Goal: Find specific page/section: Find specific page/section

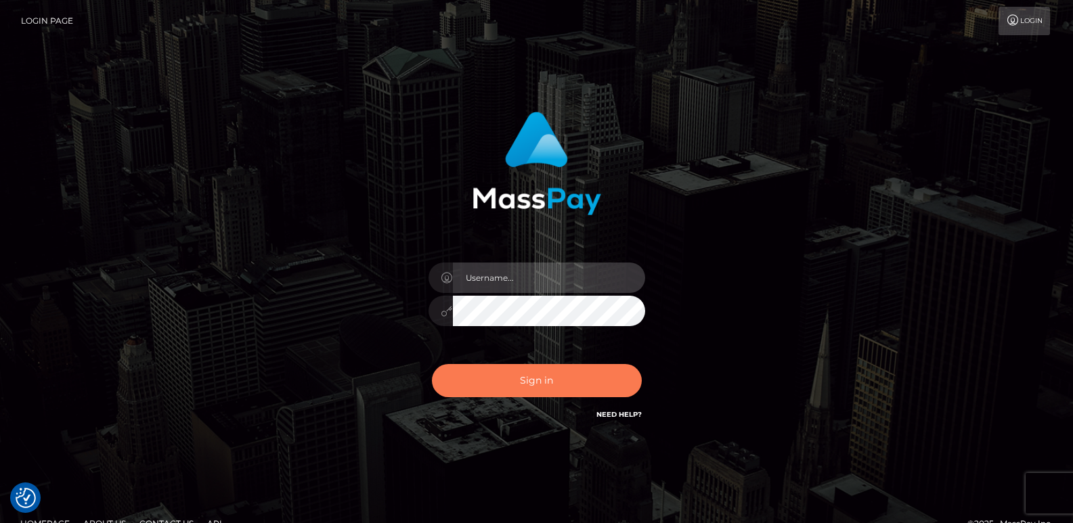
type input "[DOMAIN_NAME]"
click at [502, 375] on button "Sign in" at bounding box center [537, 380] width 210 height 33
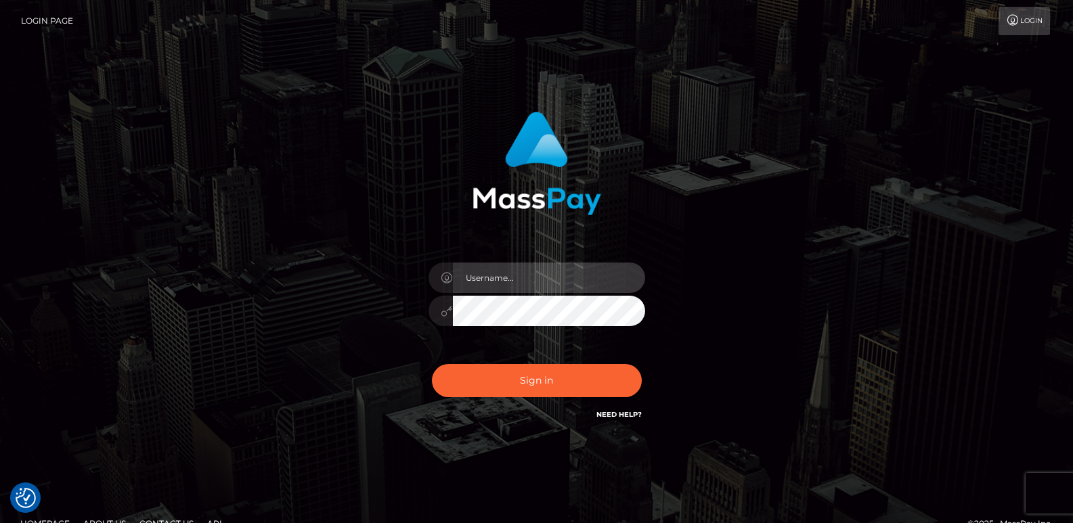
type input "[DOMAIN_NAME]"
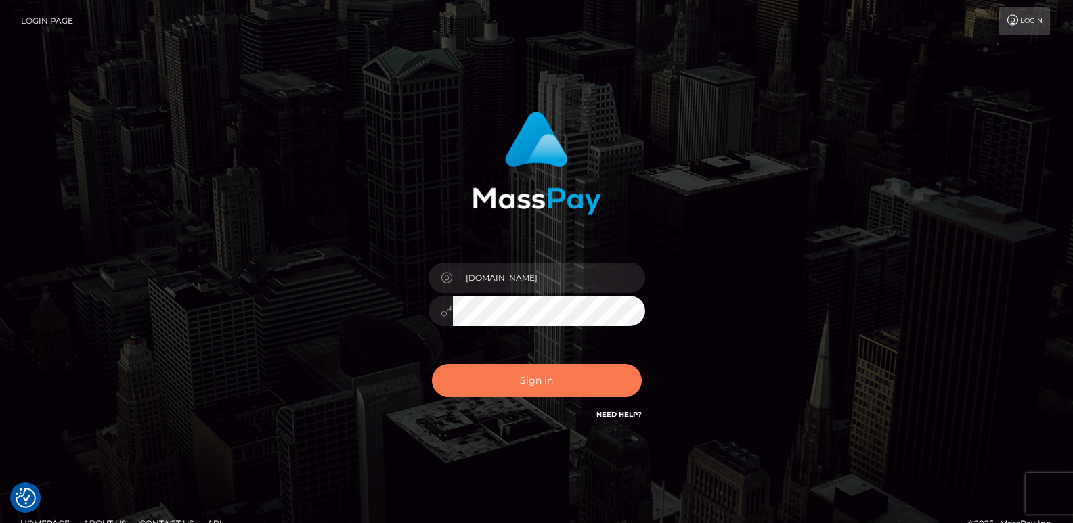
click at [502, 375] on button "Sign in" at bounding box center [537, 380] width 210 height 33
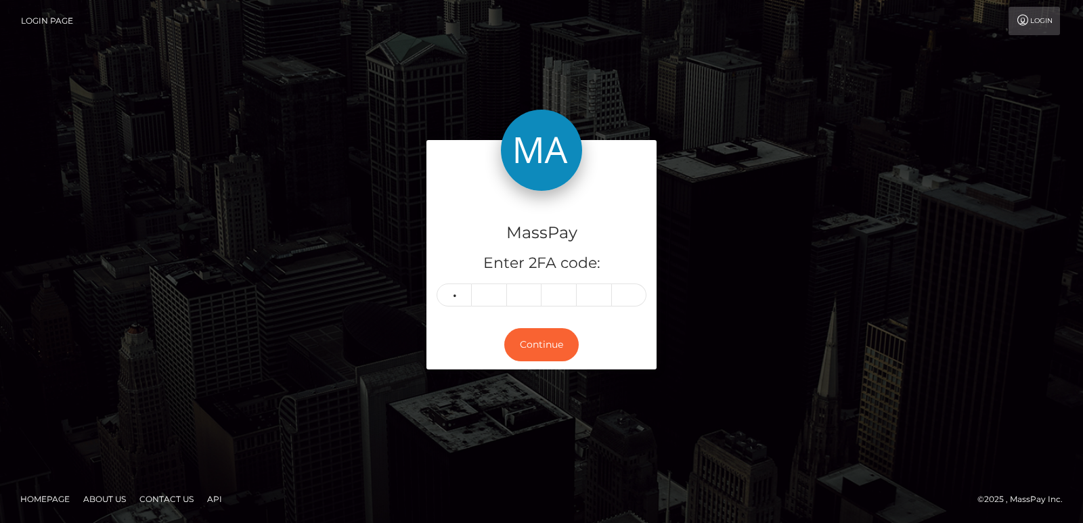
type input "5"
type input "7"
type input "4"
type input "9"
type input "1"
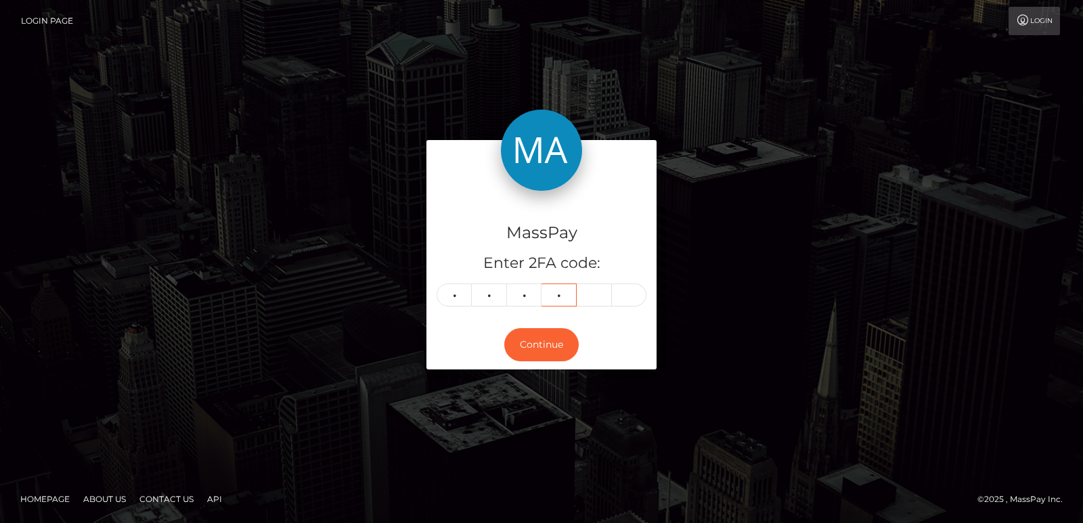
type input "1"
type input "2"
type input "5"
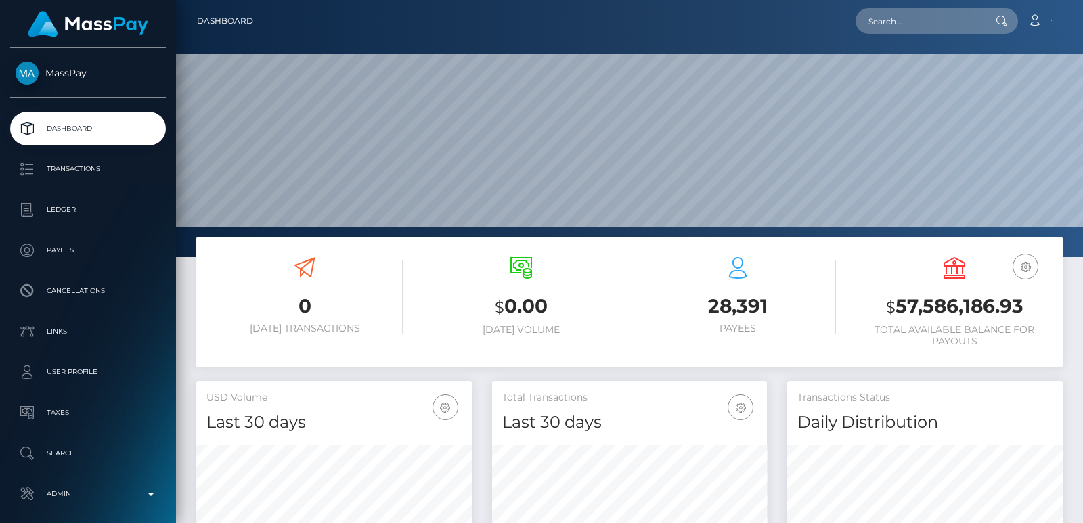
scroll to position [240, 275]
click at [896, 29] on input "text" at bounding box center [919, 21] width 127 height 26
paste input "robynlaw94@gmail.com"
type input "robynlaw94@gmail.com"
click at [889, 29] on input "robynlaw94@gmail.com" at bounding box center [919, 21] width 127 height 26
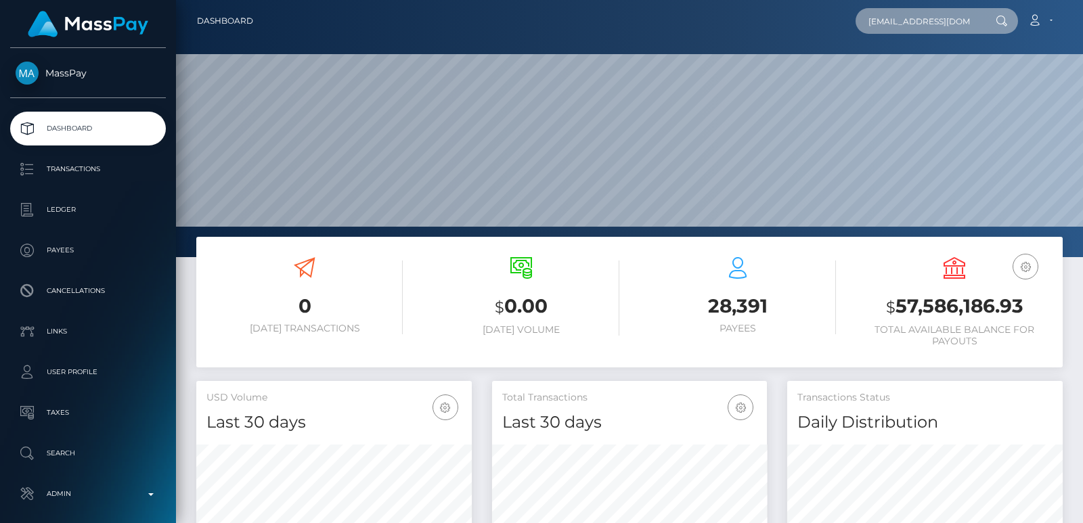
click at [889, 29] on input "robynlaw94@gmail.com" at bounding box center [919, 21] width 127 height 26
paste input "robynlaw94@gmail.com"
type input "robynlaw94@gmail.com"
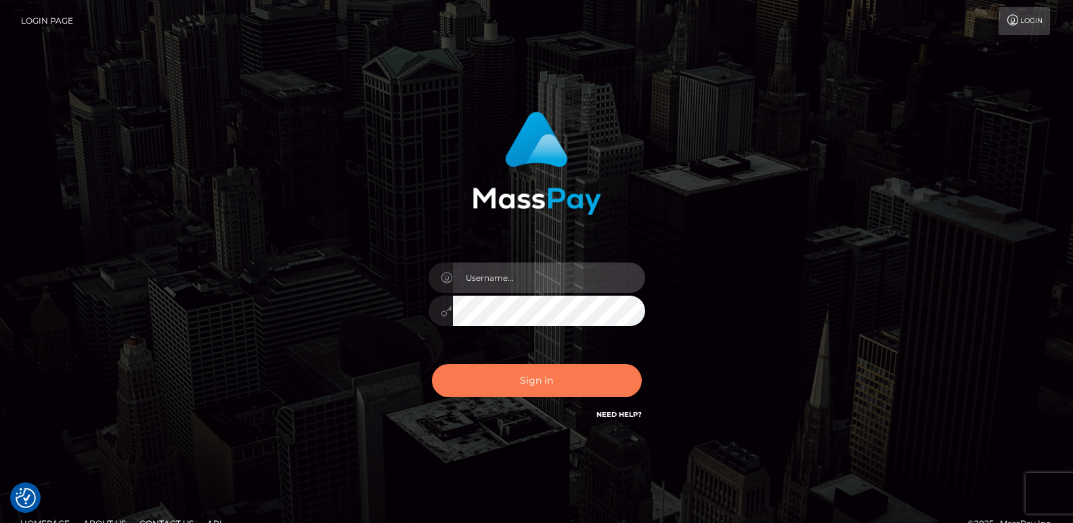
type input "[DOMAIN_NAME]"
click at [532, 372] on button "Sign in" at bounding box center [537, 380] width 210 height 33
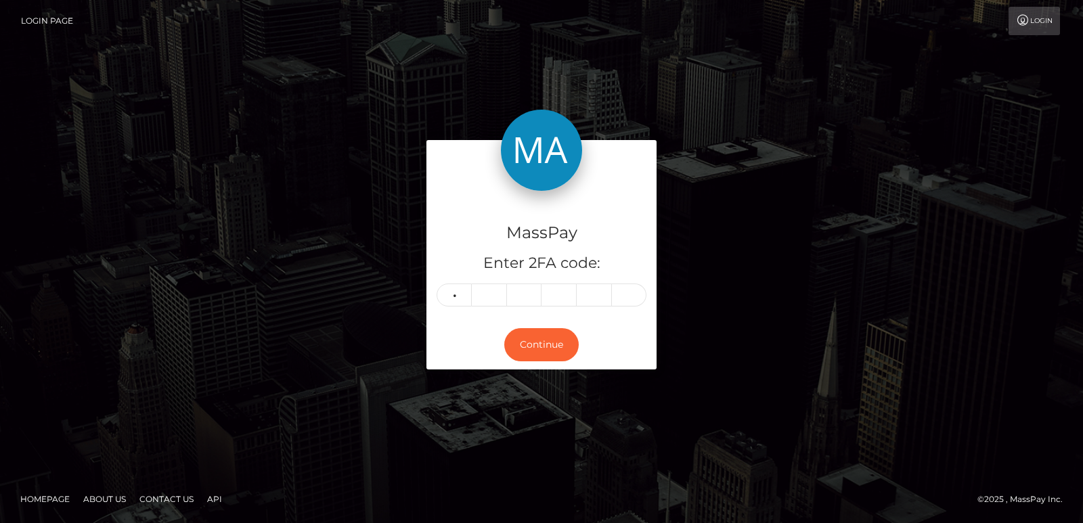
type input "9"
type input "6"
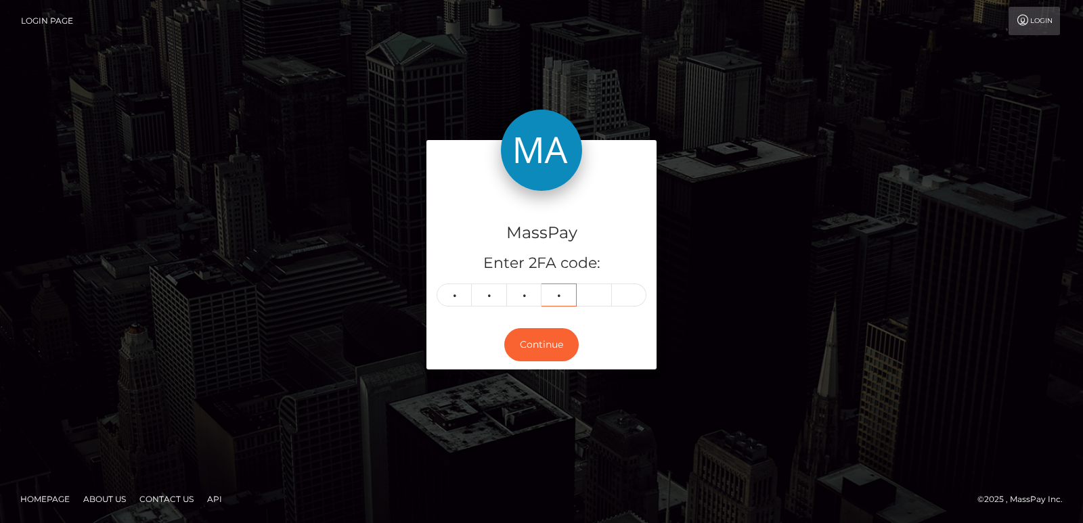
type input "5"
type input "2"
type input "3"
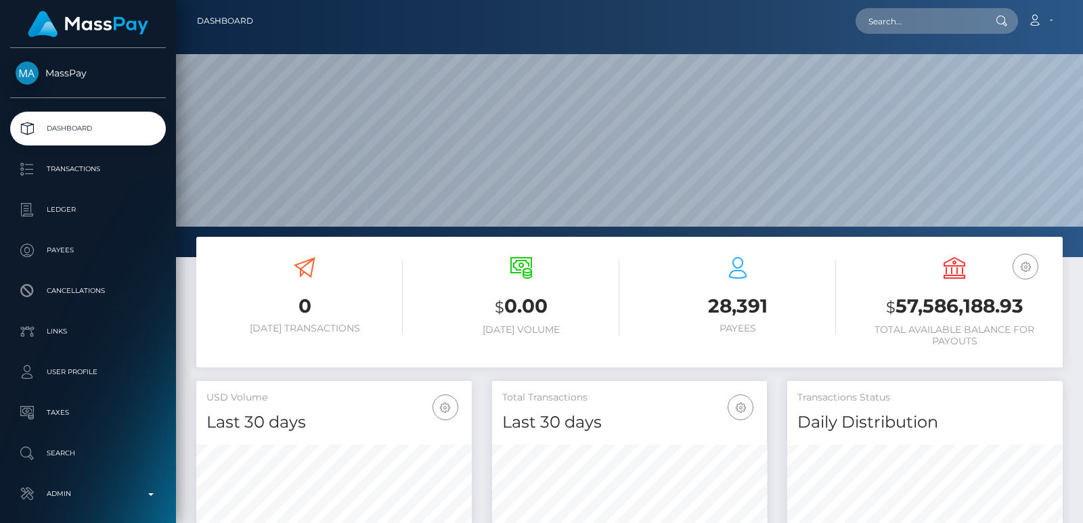
scroll to position [240, 275]
click at [867, 32] on input "text" at bounding box center [919, 21] width 127 height 26
paste input "Hoodrlaw15@gmail"
type input "Hoodrlaw15@gmail"
click at [898, 26] on input "Hoodrlaw15@gmail" at bounding box center [919, 21] width 127 height 26
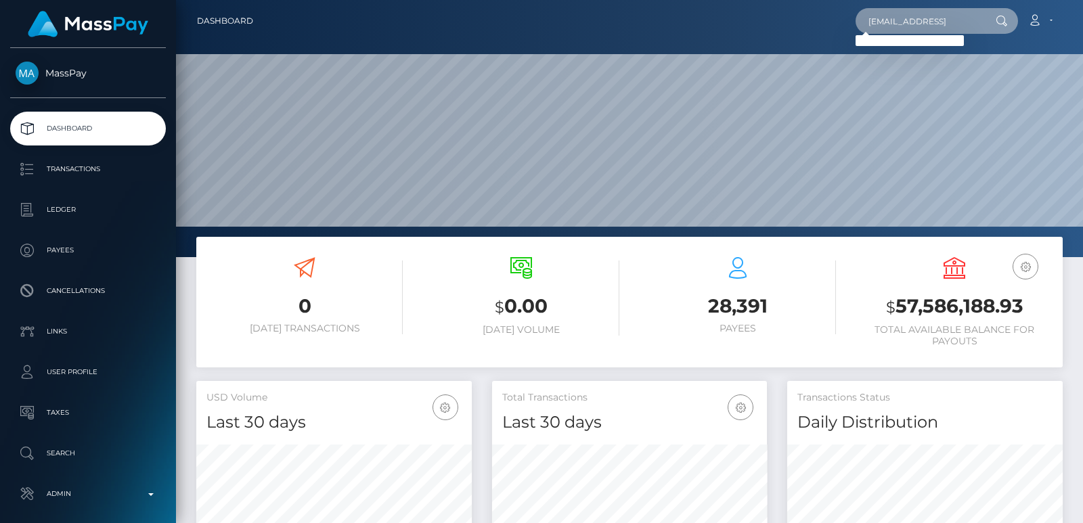
click at [898, 26] on input "Hoodrlaw15@gmail" at bounding box center [919, 21] width 127 height 26
paste input "Hoodrlaw15@gmail"
type input "Hoodrlaw15@gmail"
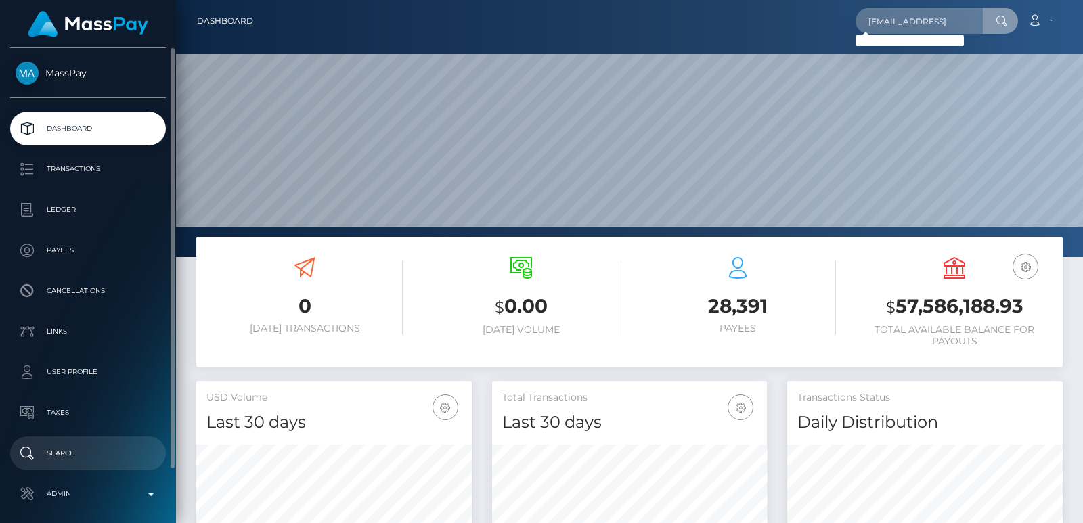
click at [88, 454] on p "Search" at bounding box center [88, 453] width 145 height 20
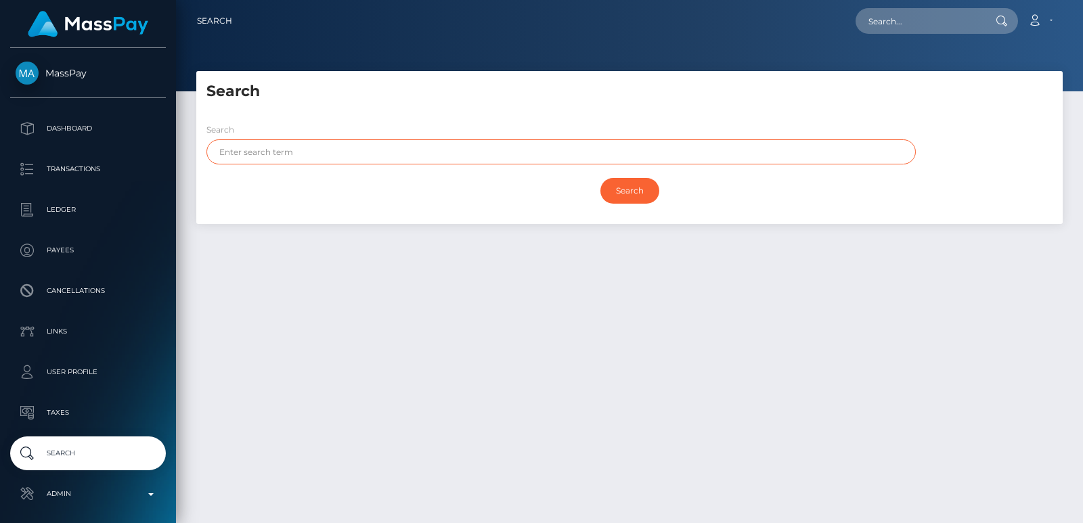
click at [260, 150] on input "text" at bounding box center [560, 151] width 709 height 25
paste input "robyn"
type input "robyn"
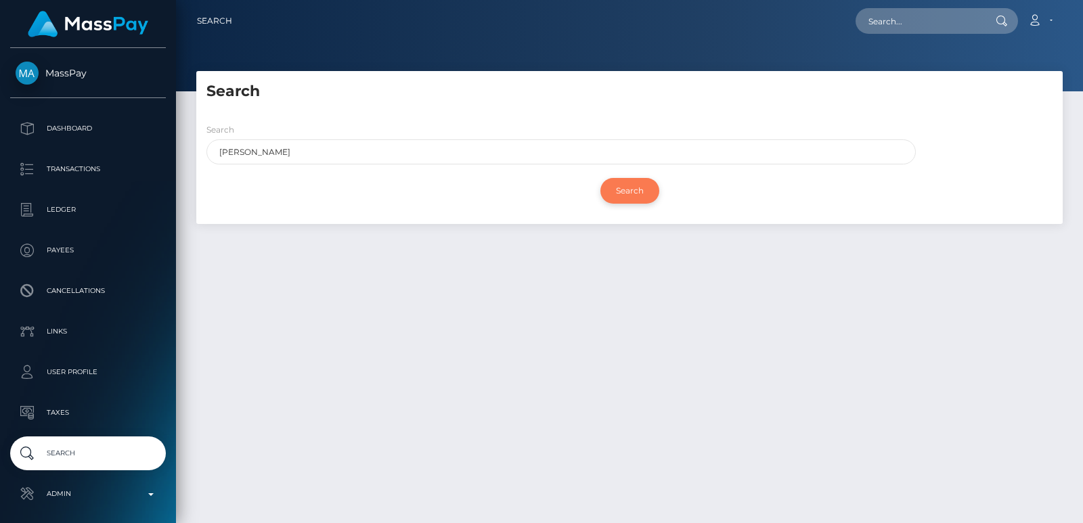
click at [624, 191] on input "Search" at bounding box center [629, 191] width 59 height 26
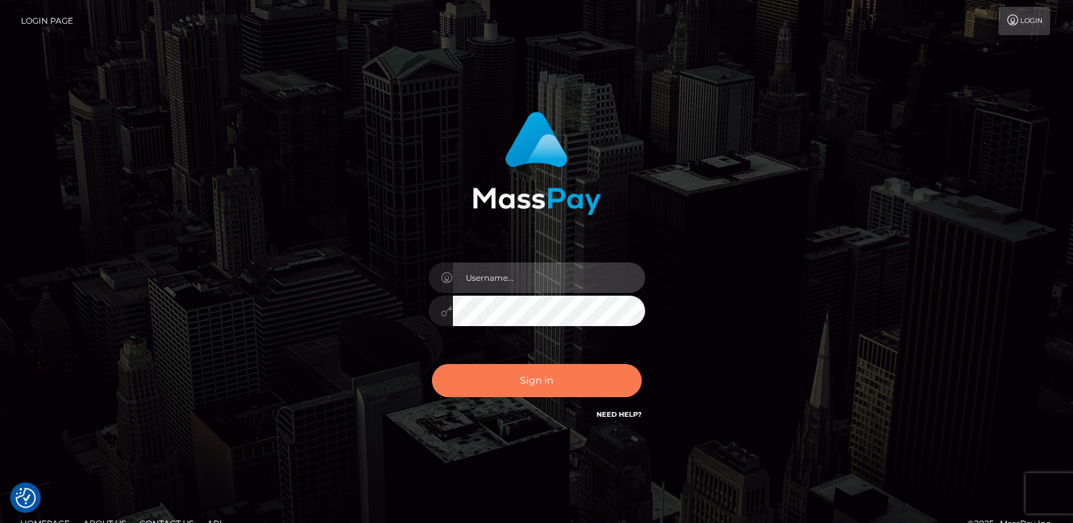
type input "ts2.es"
click at [532, 385] on button "Sign in" at bounding box center [537, 380] width 210 height 33
type input "[DOMAIN_NAME]"
click at [508, 393] on button "Sign in" at bounding box center [537, 380] width 210 height 33
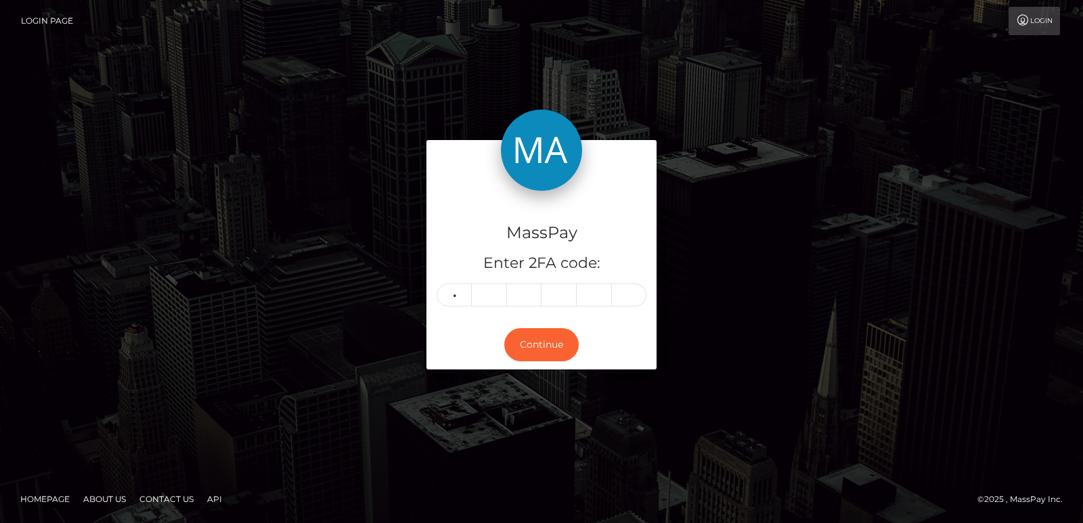
type input "3"
type input "0"
type input "8"
type input "5"
type input "2"
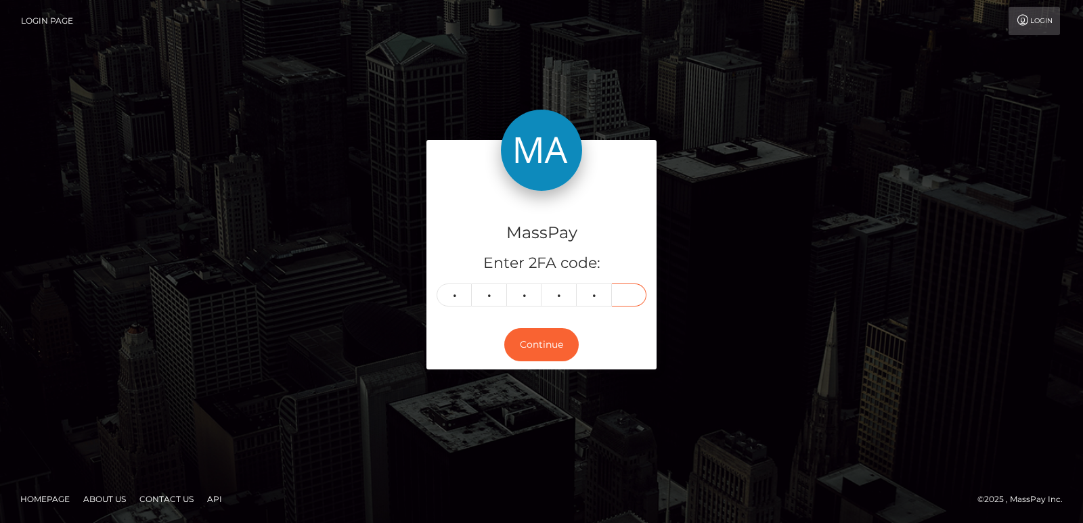
type input "7"
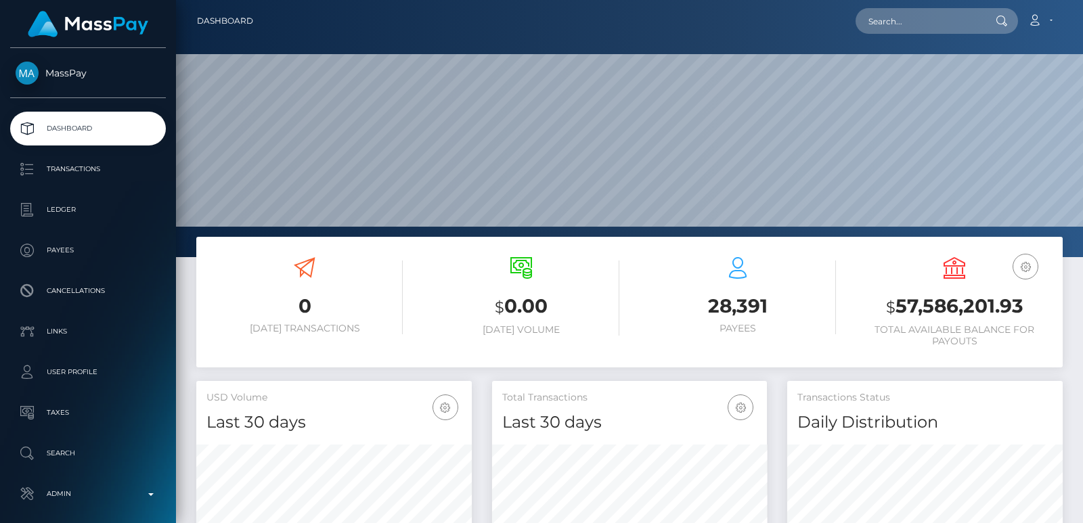
scroll to position [240, 275]
click at [885, 23] on input "text" at bounding box center [919, 21] width 127 height 26
paste input "[EMAIL_ADDRESS][DOMAIN_NAME]"
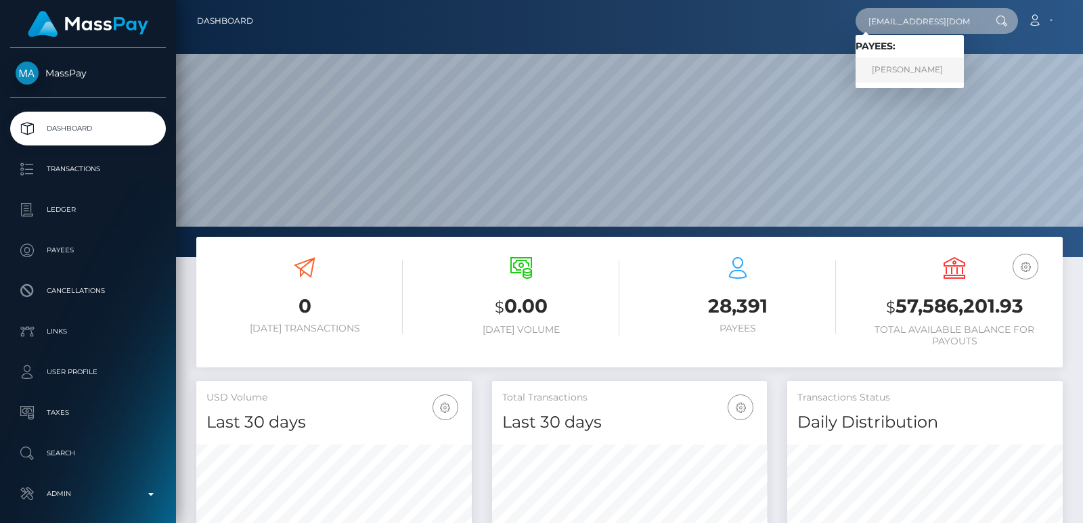
type input "[EMAIL_ADDRESS][DOMAIN_NAME]"
click at [906, 66] on link "[PERSON_NAME]" at bounding box center [910, 70] width 108 height 25
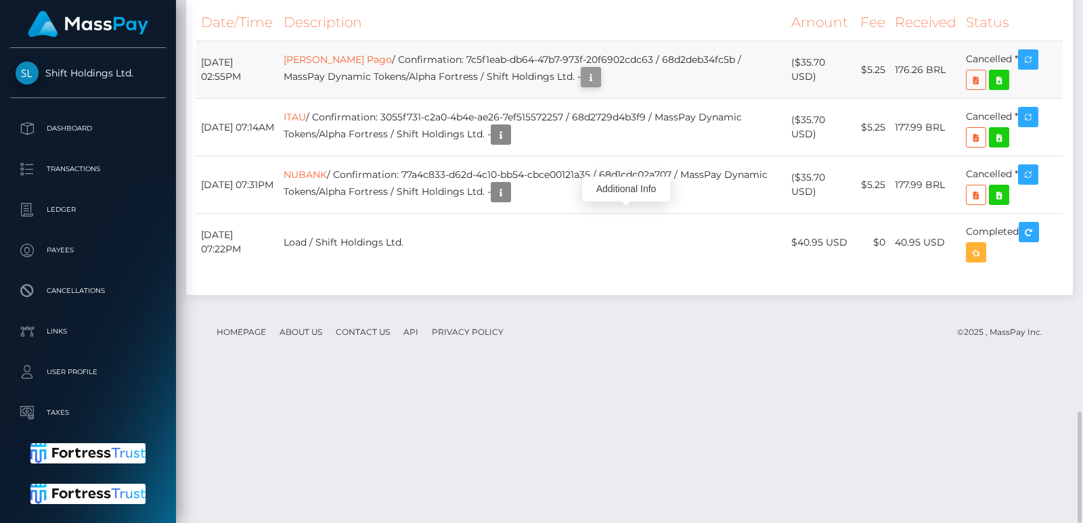
scroll to position [162, 275]
click at [357, 66] on link "Mercado Pago" at bounding box center [338, 59] width 108 height 12
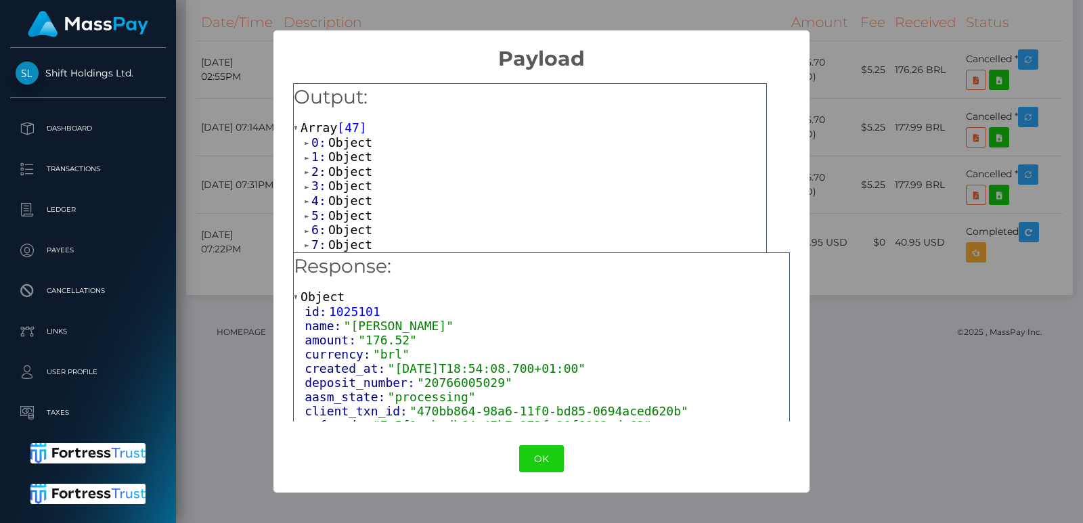
click at [816, 204] on div "× Payload Output: Array [ 47 ] 0: Object 1: Object 2: Object 3: Object 4: Objec…" at bounding box center [541, 261] width 1083 height 523
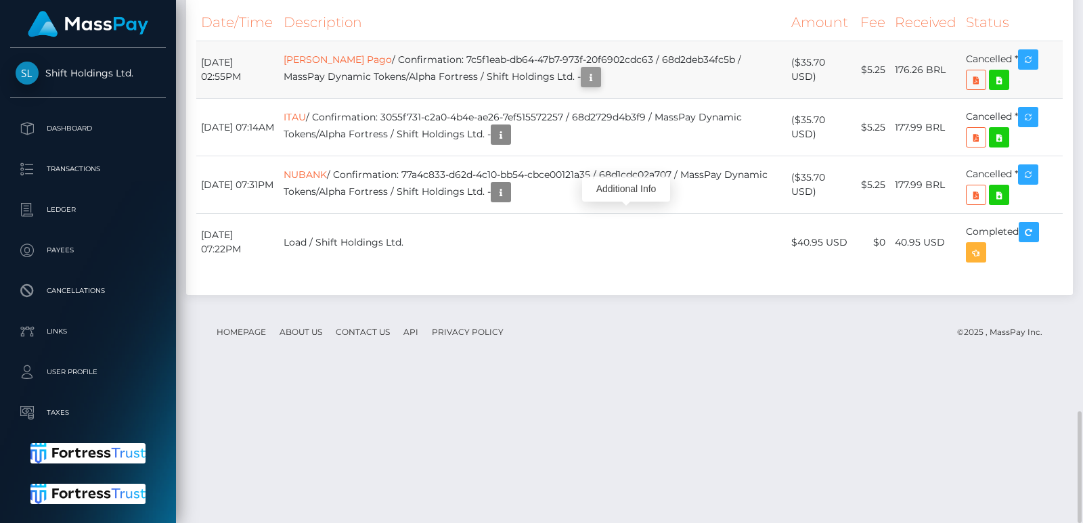
click at [599, 86] on icon "button" at bounding box center [591, 77] width 16 height 17
click at [638, 192] on div "Additional Info" at bounding box center [626, 189] width 88 height 25
click at [634, 190] on div "Additional Info" at bounding box center [626, 189] width 88 height 25
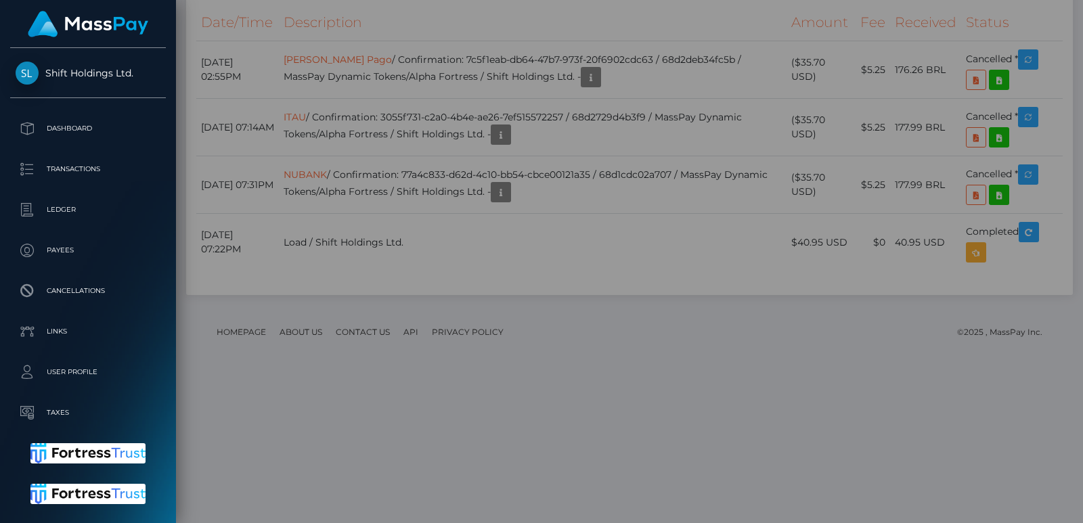
scroll to position [0, 0]
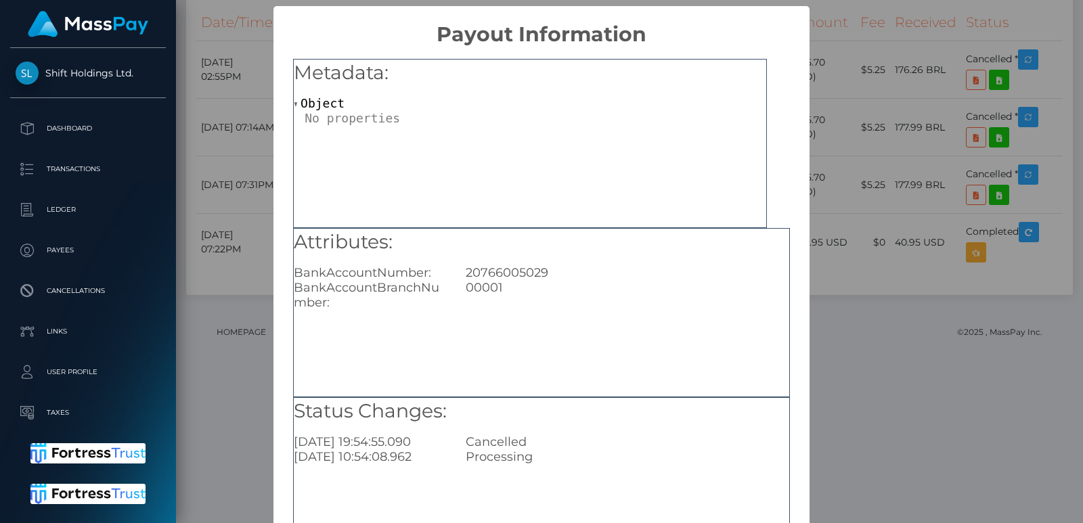
click at [634, 190] on div "Metadata: Object" at bounding box center [530, 143] width 474 height 169
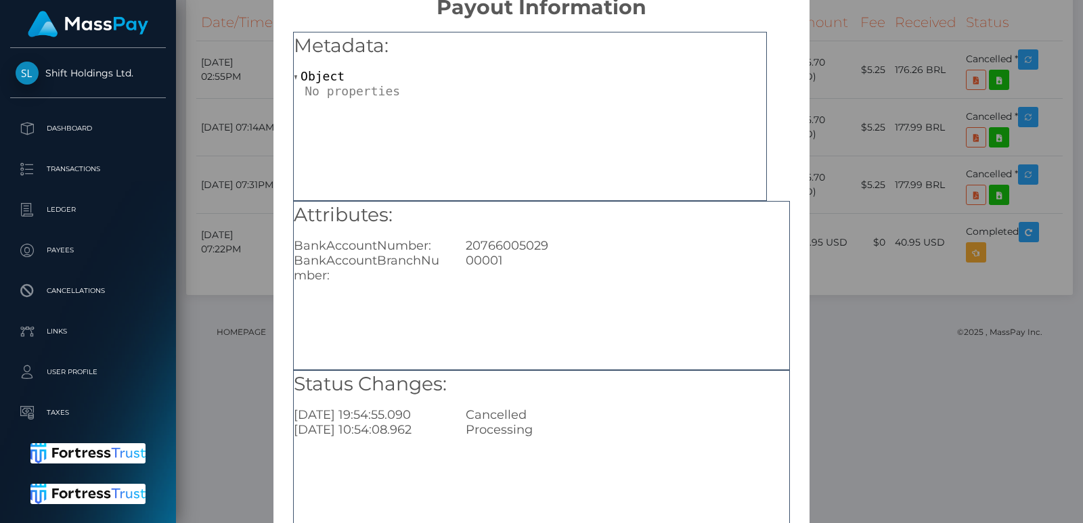
click at [817, 106] on div "× Payout Information Metadata: Object Attributes: BankAccountNumber: 2076600502…" at bounding box center [541, 261] width 1083 height 523
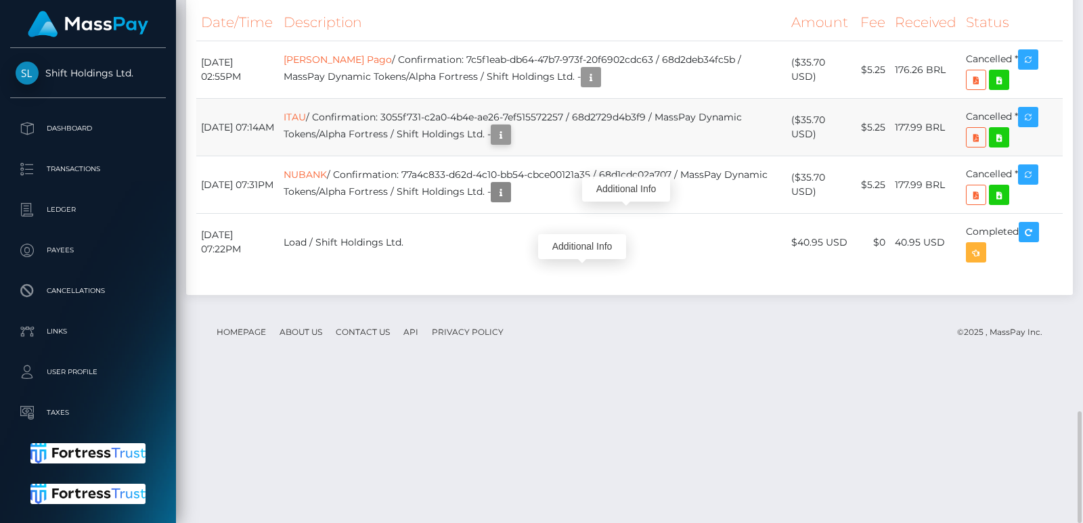
scroll to position [162, 275]
click at [509, 144] on icon "button" at bounding box center [501, 135] width 16 height 17
click at [580, 245] on div "Additional Info" at bounding box center [582, 246] width 88 height 25
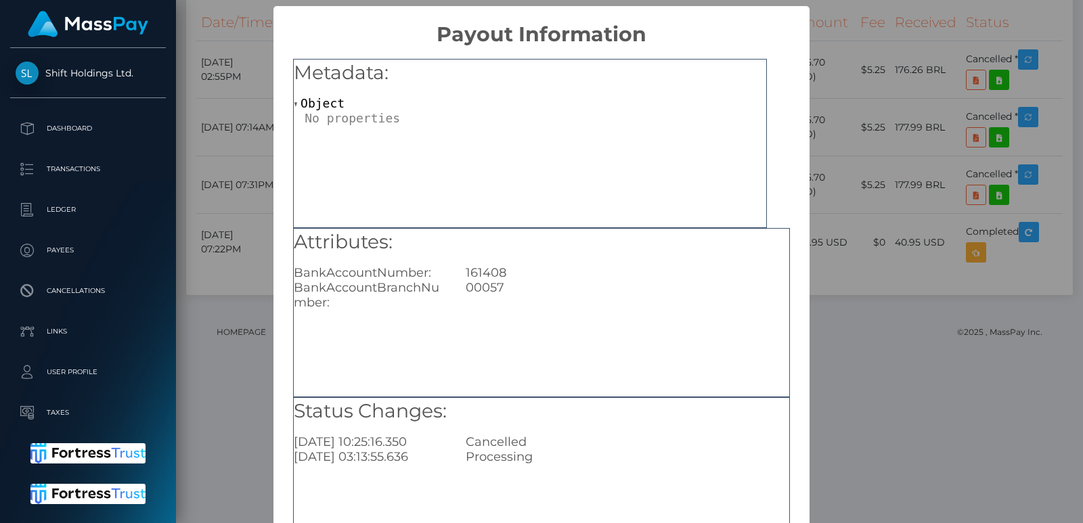
scroll to position [0, 0]
click at [860, 144] on div "× Payout Information Metadata: Object Attributes: BankAccountNumber: 161408 Ban…" at bounding box center [541, 261] width 1083 height 523
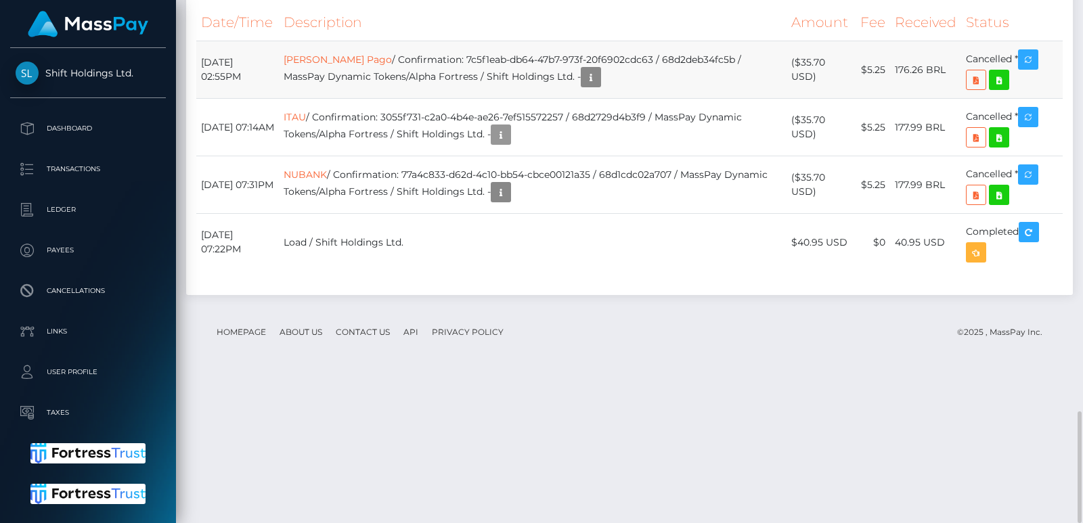
scroll to position [162, 275]
click at [349, 66] on link "Mercado Pago" at bounding box center [338, 59] width 108 height 12
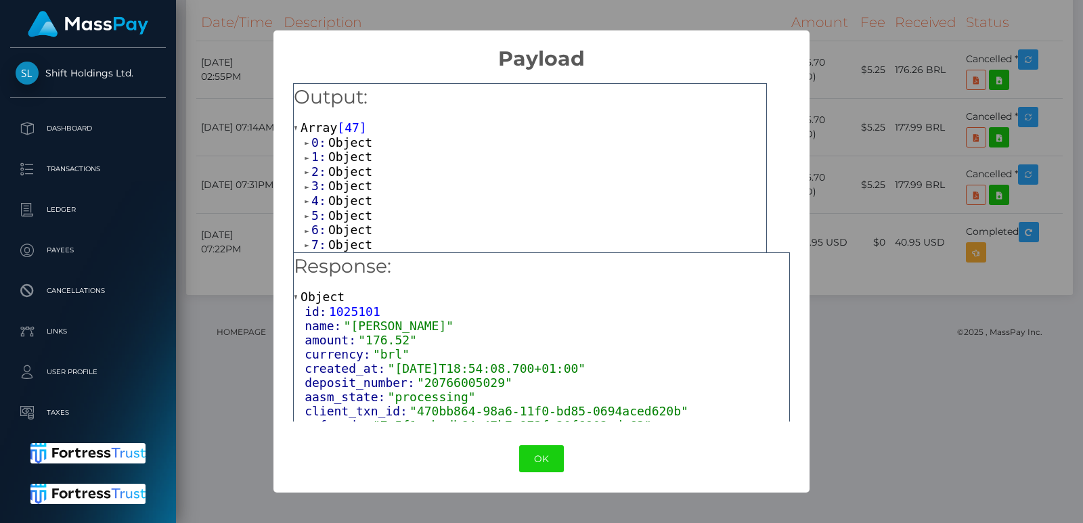
scroll to position [107, 0]
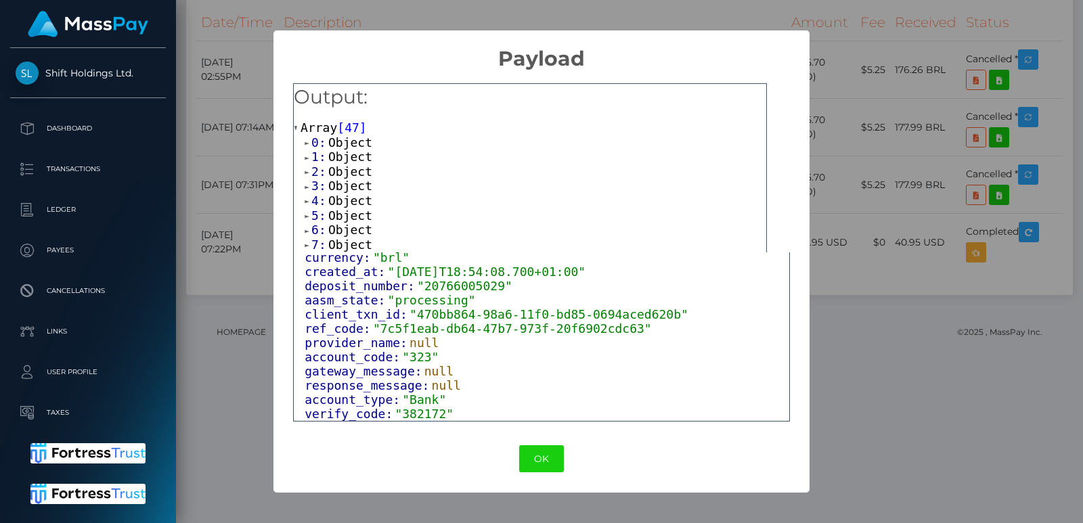
click at [890, 70] on div "× Payload Output: Array [ 47 ] 0: Object 1: Object 2: Object 3: Object 4: Objec…" at bounding box center [541, 261] width 1083 height 523
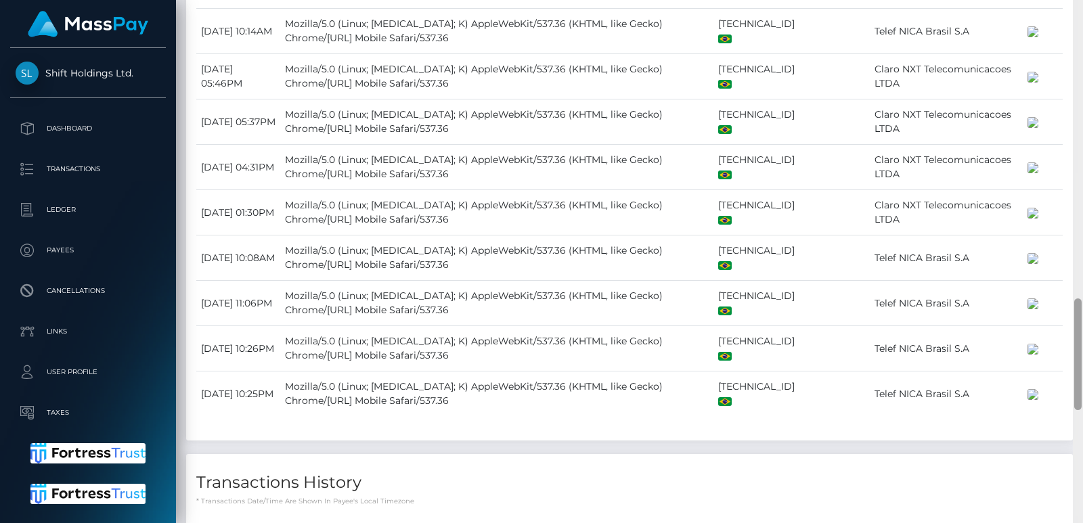
click at [1078, 60] on div at bounding box center [1078, 261] width 10 height 523
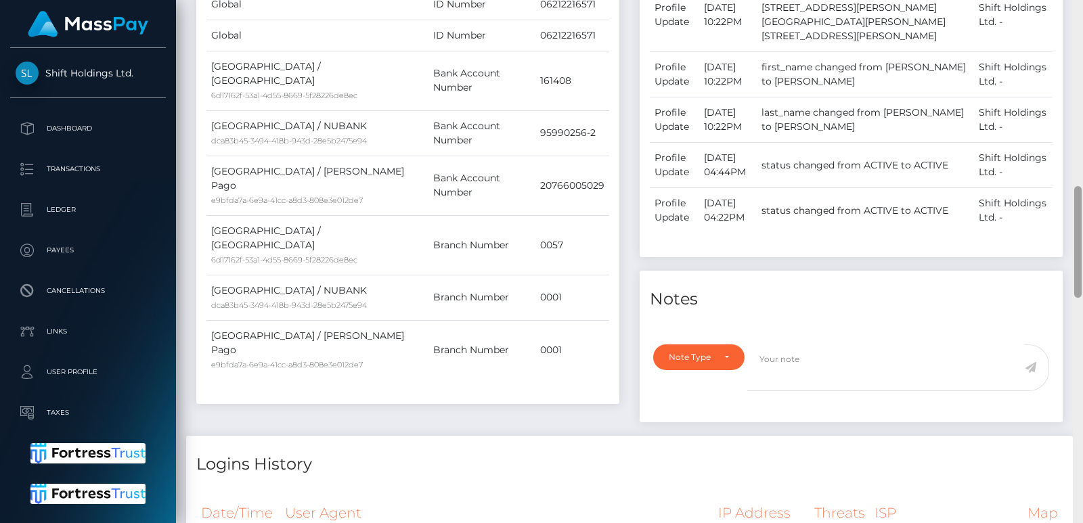
click at [1078, 60] on div at bounding box center [1078, 261] width 10 height 523
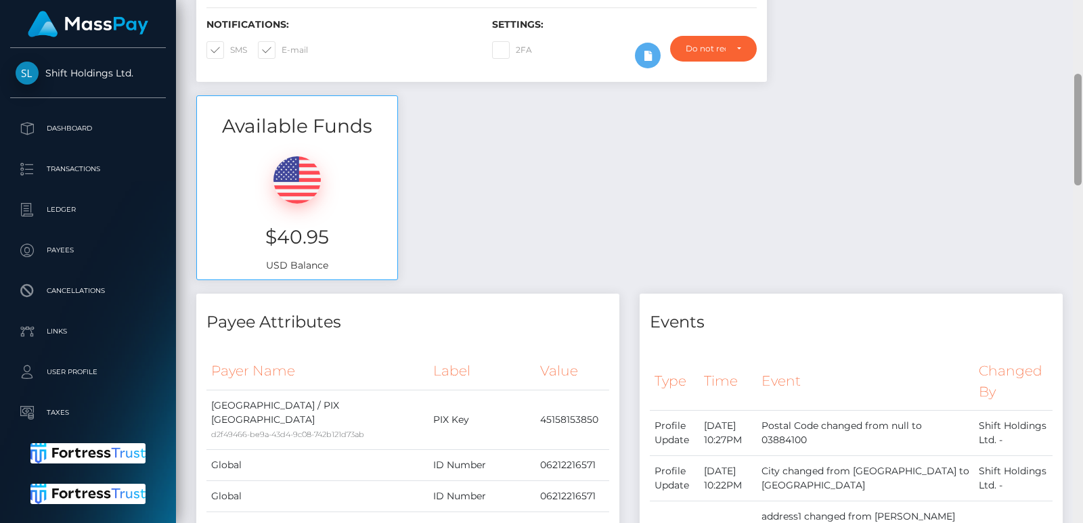
click at [1078, 60] on div at bounding box center [1078, 261] width 10 height 523
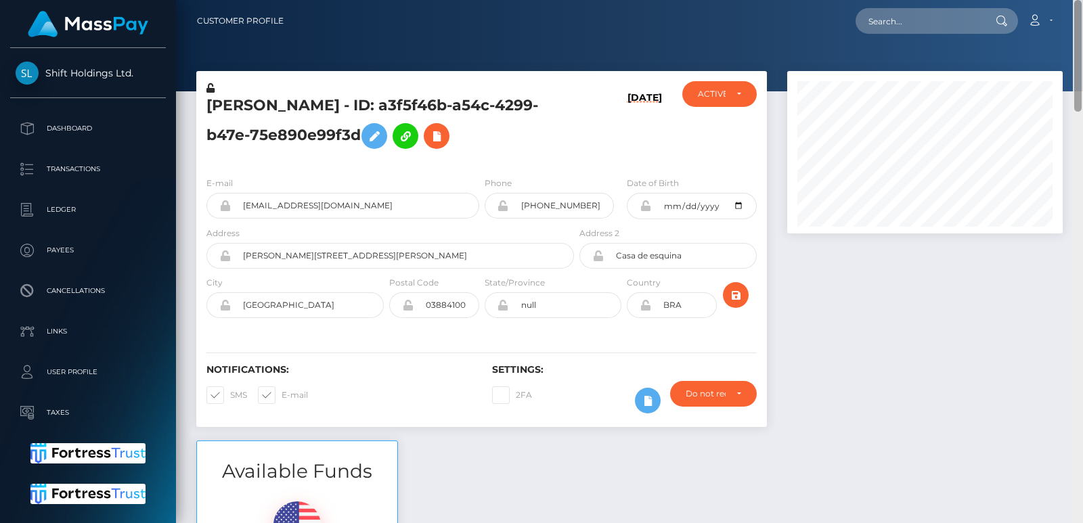
click at [1078, 60] on div at bounding box center [1077, 56] width 7 height 112
click at [232, 108] on h5 "Guilherme Pescuma - ID: a3f5f46b-a54c-4299-b47e-75e890e99f3d" at bounding box center [386, 125] width 360 height 60
copy h5 "Guilherme"
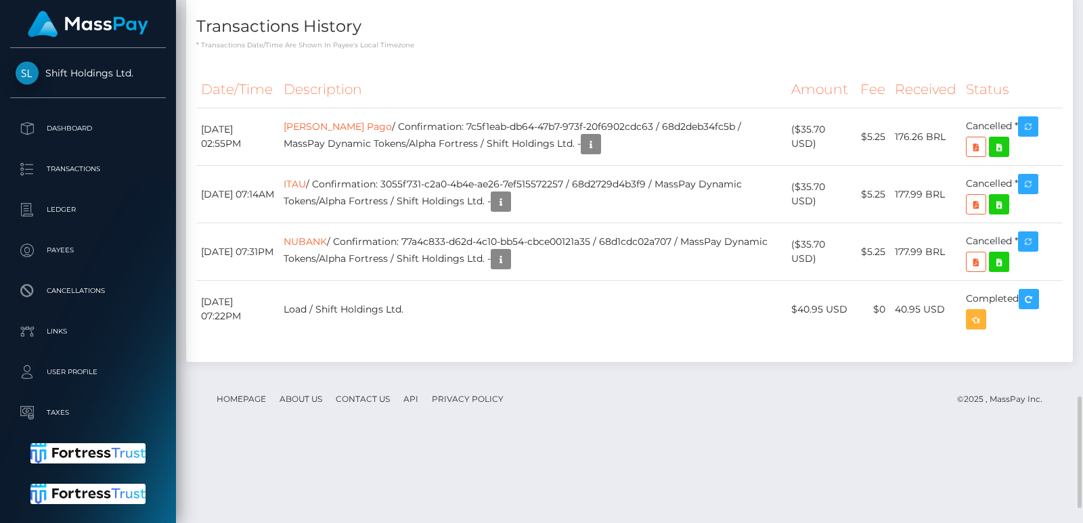
scroll to position [1868, 0]
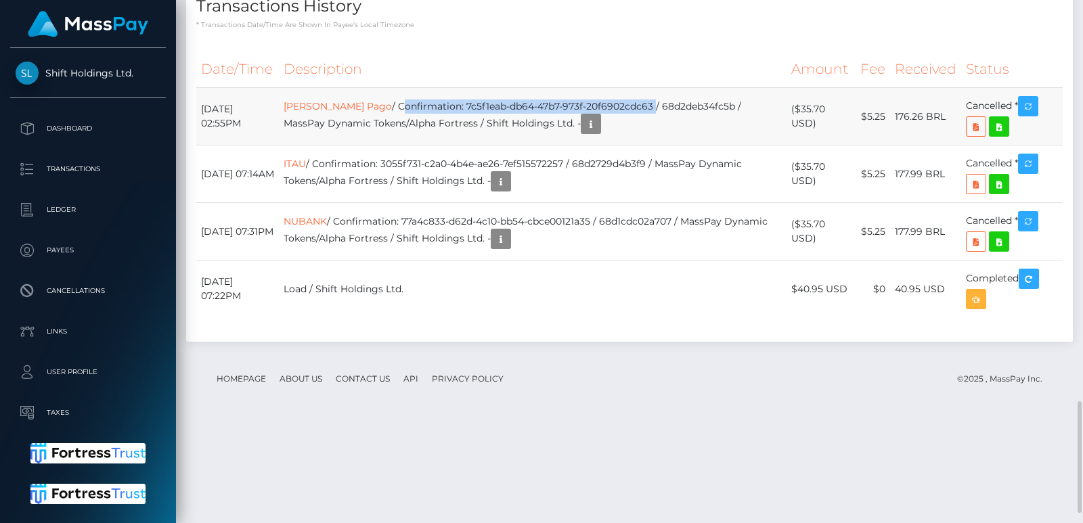
drag, startPoint x: 651, startPoint y: 249, endPoint x: 398, endPoint y: 240, distance: 253.4
click at [398, 146] on td "Mercado Pago / Confirmation: 7c5f1eab-db64-47b7-973f-20f6902cdc63 / 68d2deb34fc…" at bounding box center [532, 117] width 507 height 58
copy td "Confirmation: 7c5f1eab-db64-47b7-973f-20f6902cdc63"
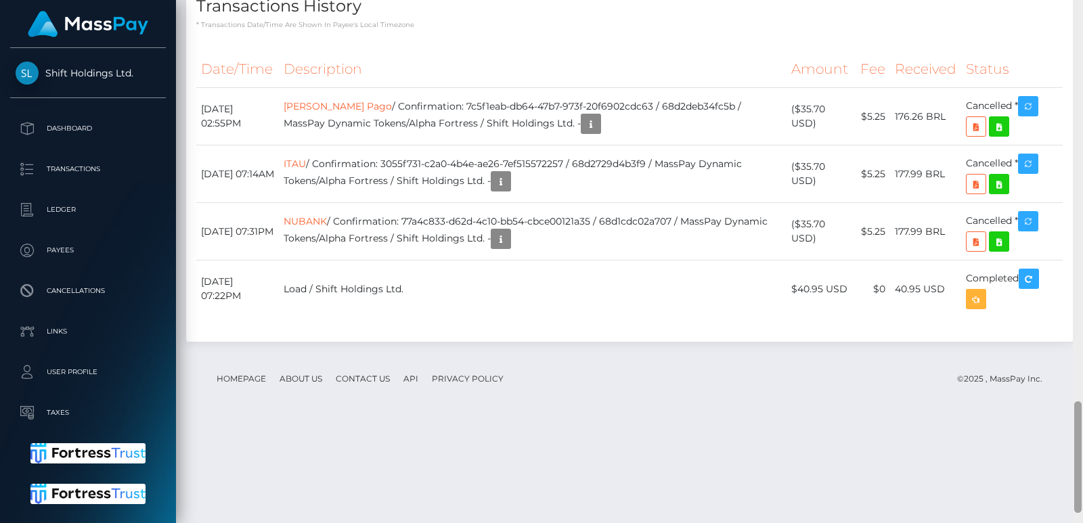
click at [1078, 64] on div at bounding box center [1078, 261] width 10 height 523
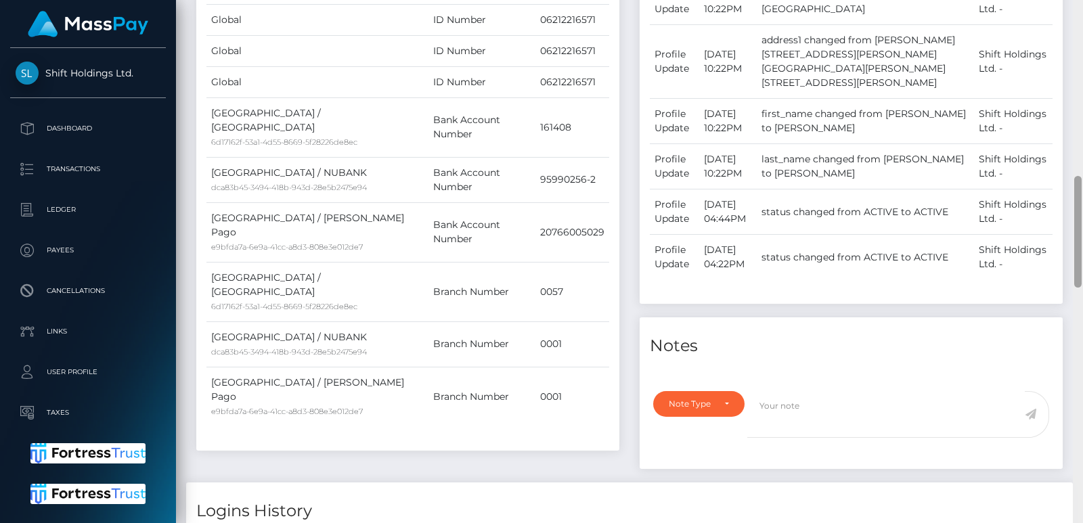
click at [1078, 64] on div at bounding box center [1078, 261] width 10 height 523
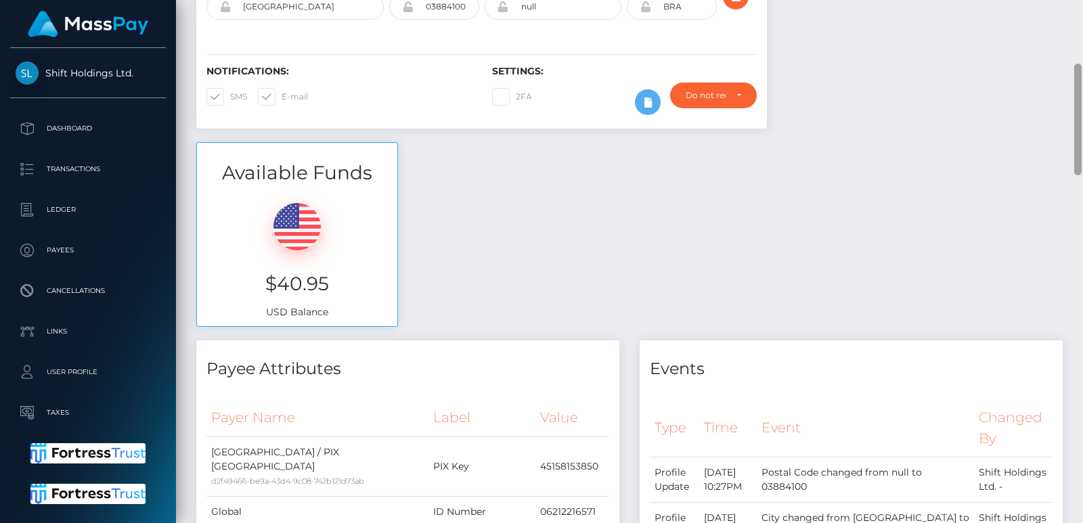
click at [1078, 64] on div at bounding box center [1077, 120] width 7 height 112
click at [1078, 47] on div at bounding box center [1078, 261] width 10 height 523
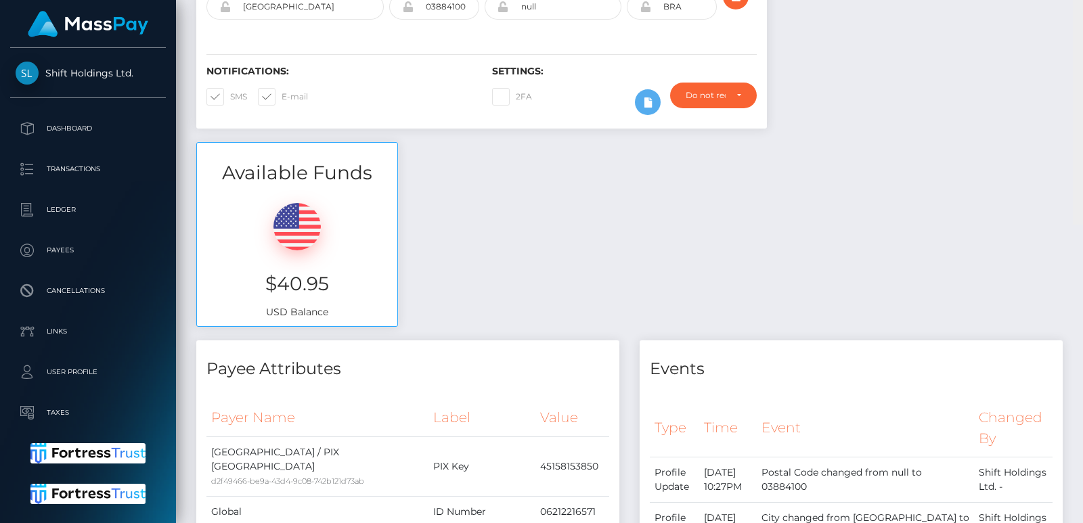
scroll to position [0, 0]
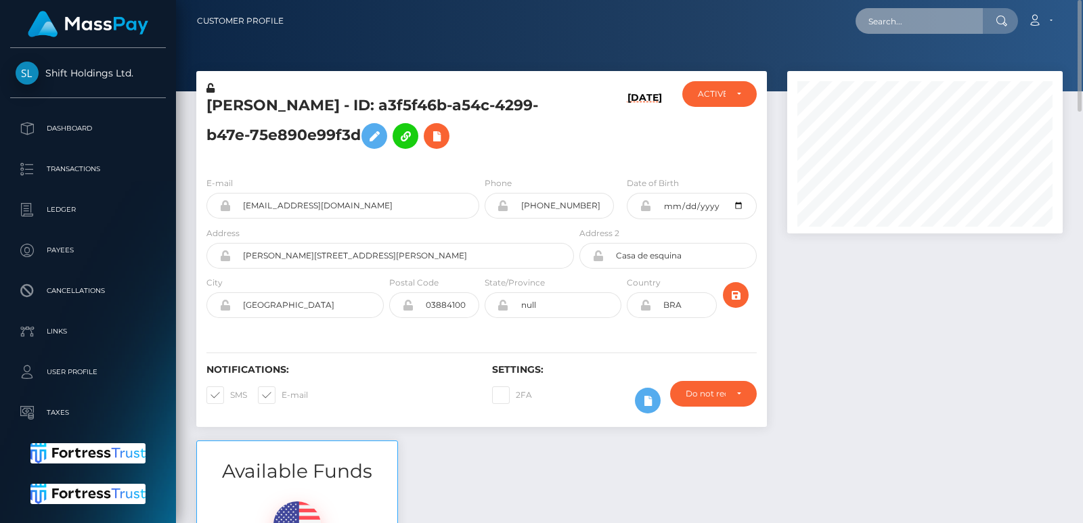
click at [912, 15] on input "text" at bounding box center [919, 21] width 127 height 26
paste input "mikka971@gmail.com"
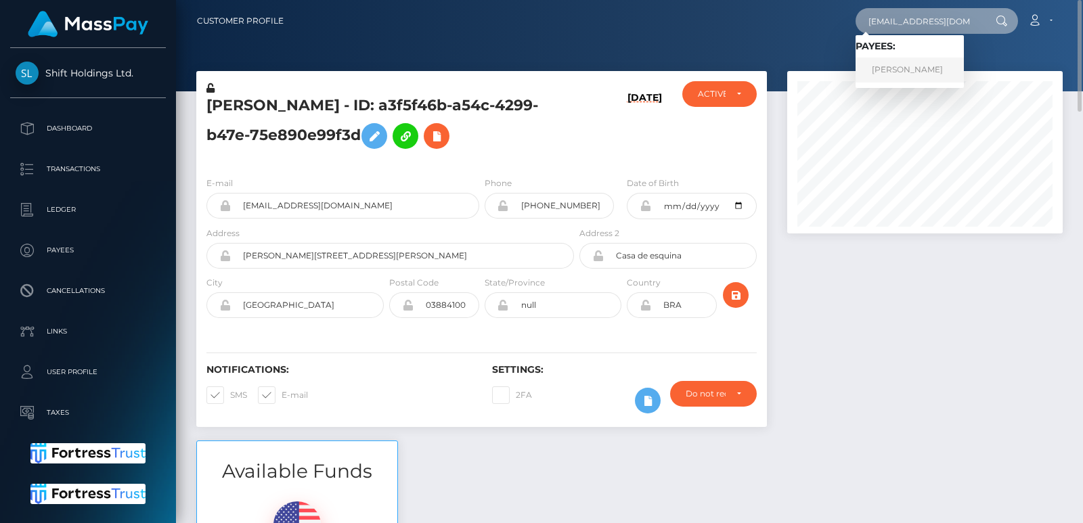
type input "mikka971@gmail.com"
click at [905, 66] on link "Romane Molton" at bounding box center [910, 70] width 108 height 25
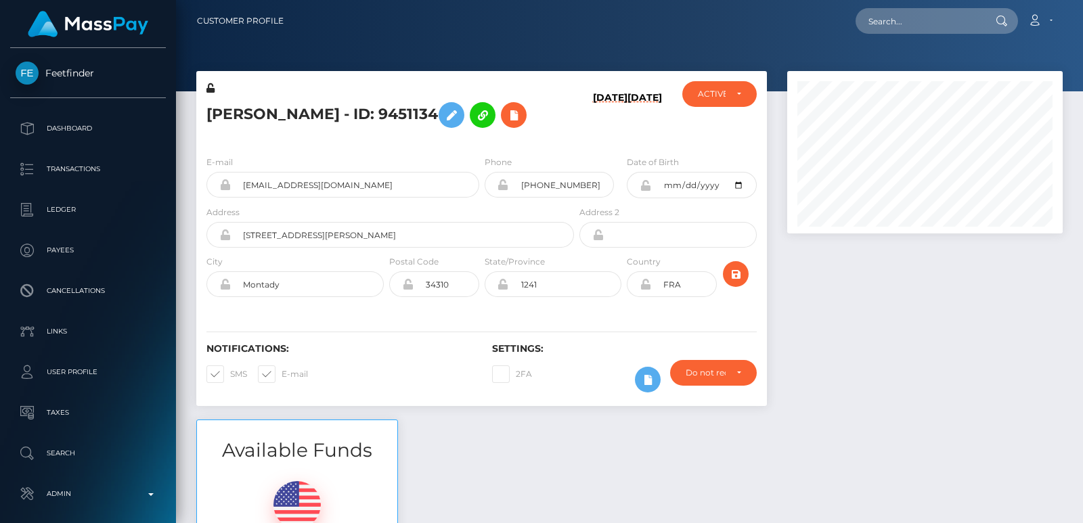
scroll to position [162, 275]
click at [909, 19] on input "text" at bounding box center [919, 21] width 127 height 26
paste input "[EMAIL_ADDRESS][DOMAIN_NAME]"
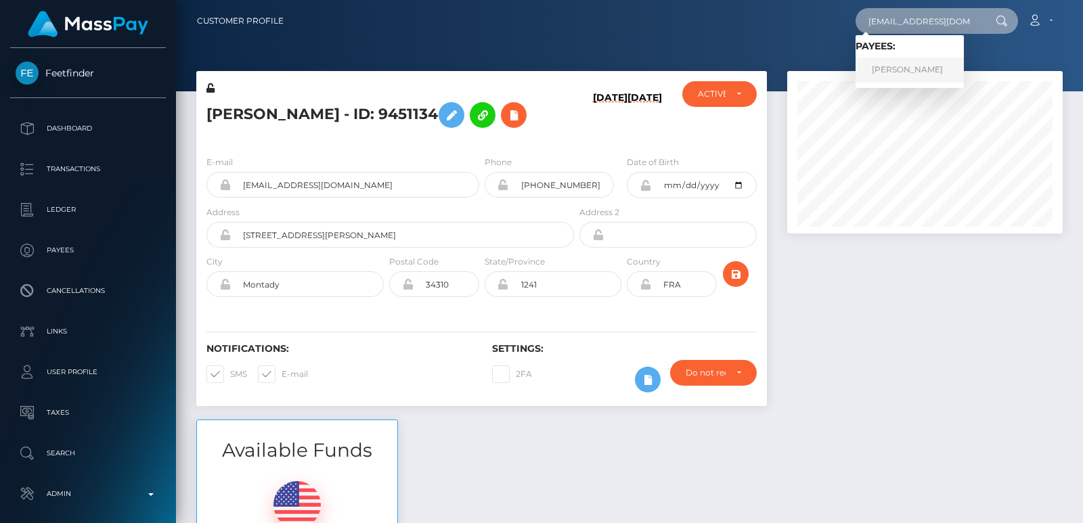
type input "[EMAIL_ADDRESS][DOMAIN_NAME]"
click at [921, 70] on link "Romane Molton" at bounding box center [910, 70] width 108 height 25
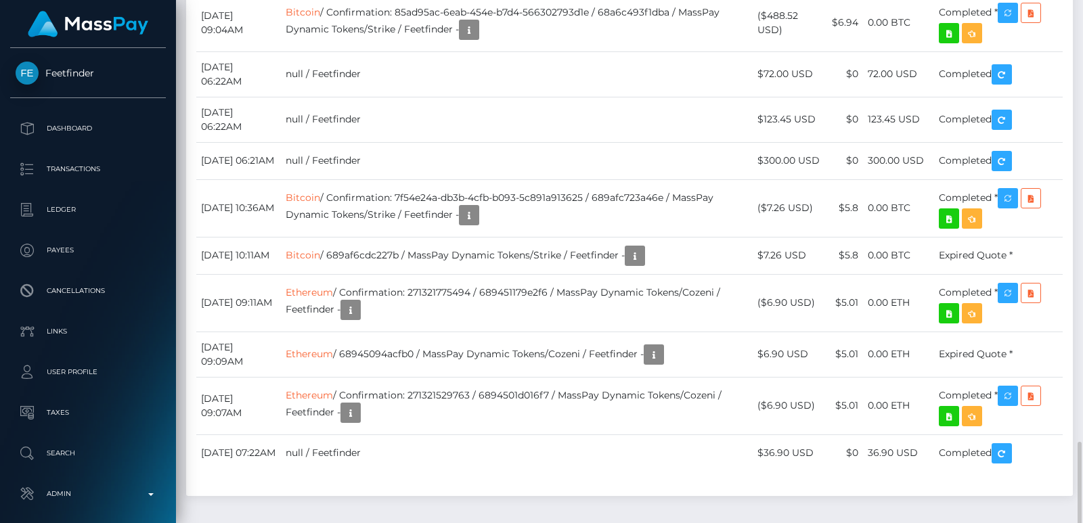
scroll to position [1909, 0]
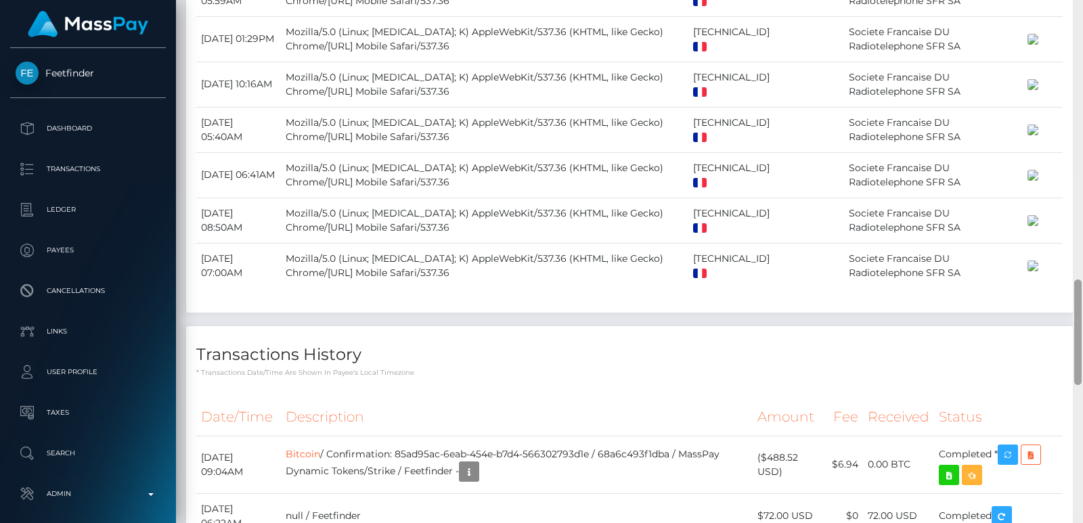
click at [1078, 15] on div at bounding box center [1078, 261] width 10 height 523
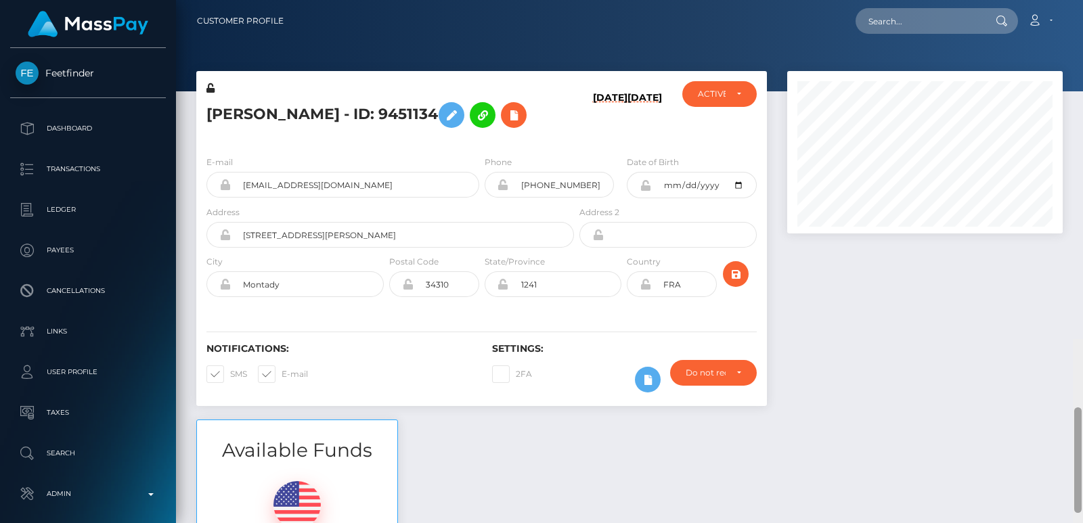
click at [1078, 15] on div "Customer Profile Loading... Loading..." at bounding box center [629, 261] width 907 height 523
click at [1078, 15] on nav "Customer Profile Loading... Loading... Account" at bounding box center [629, 21] width 907 height 42
click at [943, 26] on input "text" at bounding box center [919, 21] width 127 height 26
paste input "foxyclara921@gmail.com"
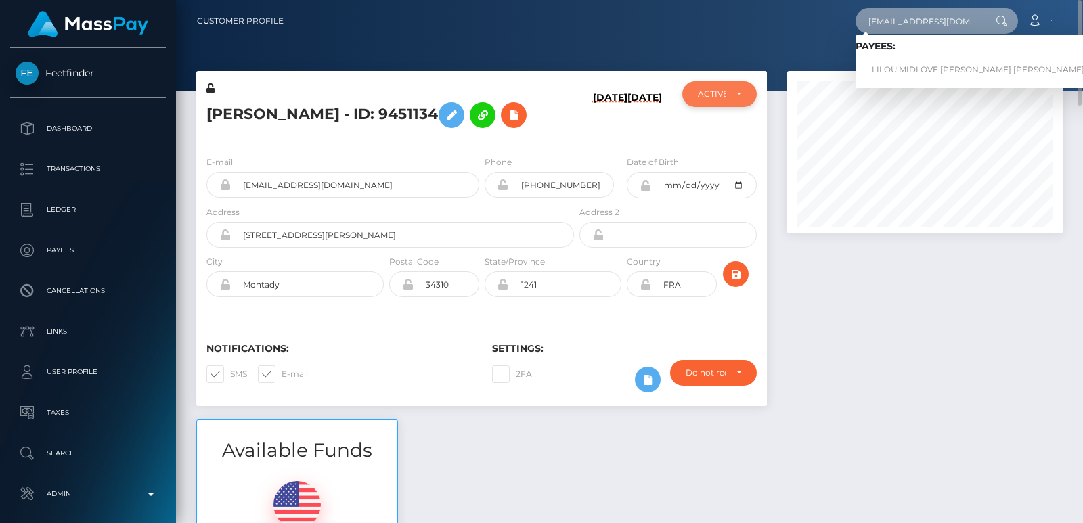
drag, startPoint x: 943, startPoint y: 26, endPoint x: 693, endPoint y: 97, distance: 260.6
click at [693, 97] on div "Customer Profile foxyclara921@gmail.com Loading... Loading... Payees: LILOU MID…" at bounding box center [629, 261] width 907 height 523
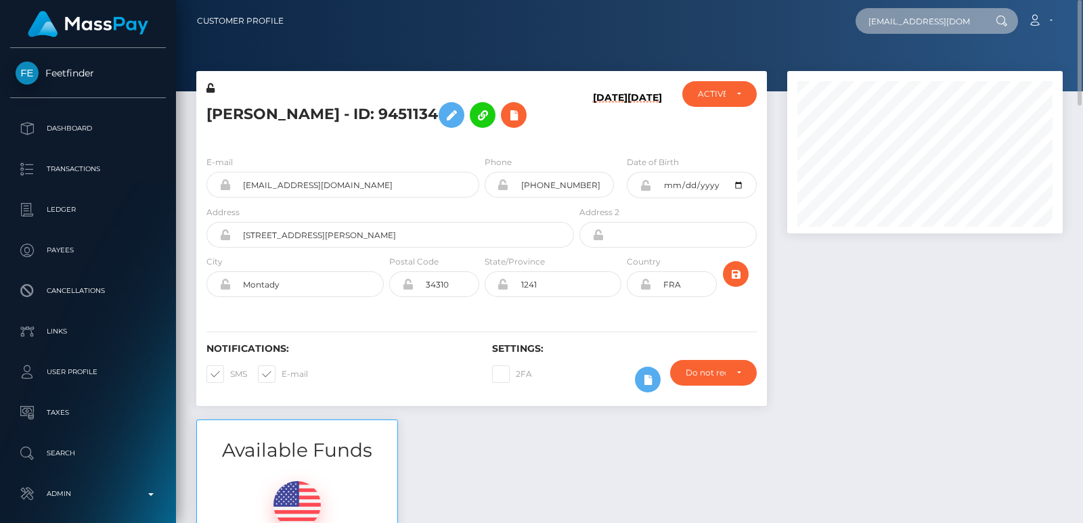
type input "foxyclara921@gmail.com"
click at [879, 22] on input "[EMAIL_ADDRESS][DOMAIN_NAME]" at bounding box center [919, 21] width 127 height 26
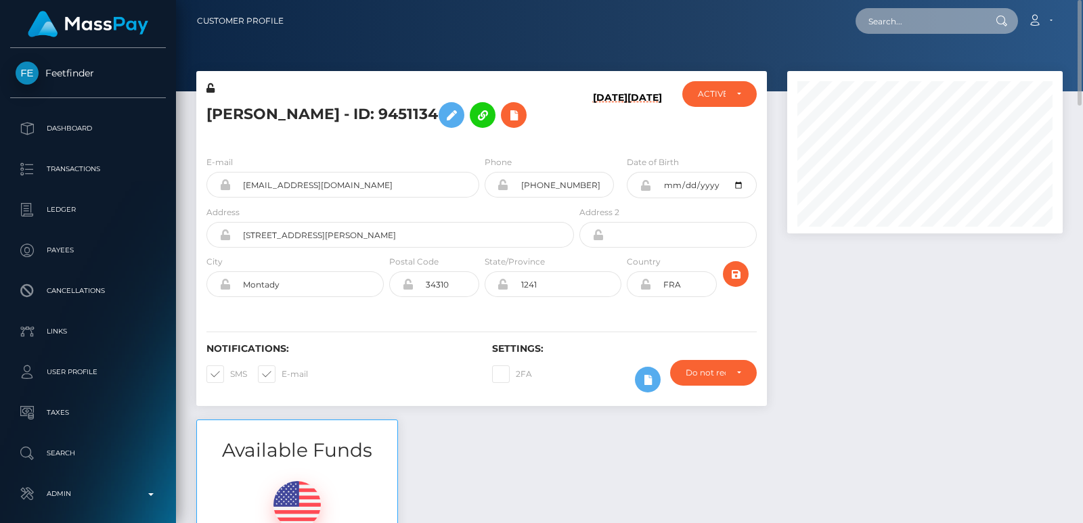
paste input "[EMAIL_ADDRESS][DOMAIN_NAME]"
type input "[EMAIL_ADDRESS][DOMAIN_NAME]"
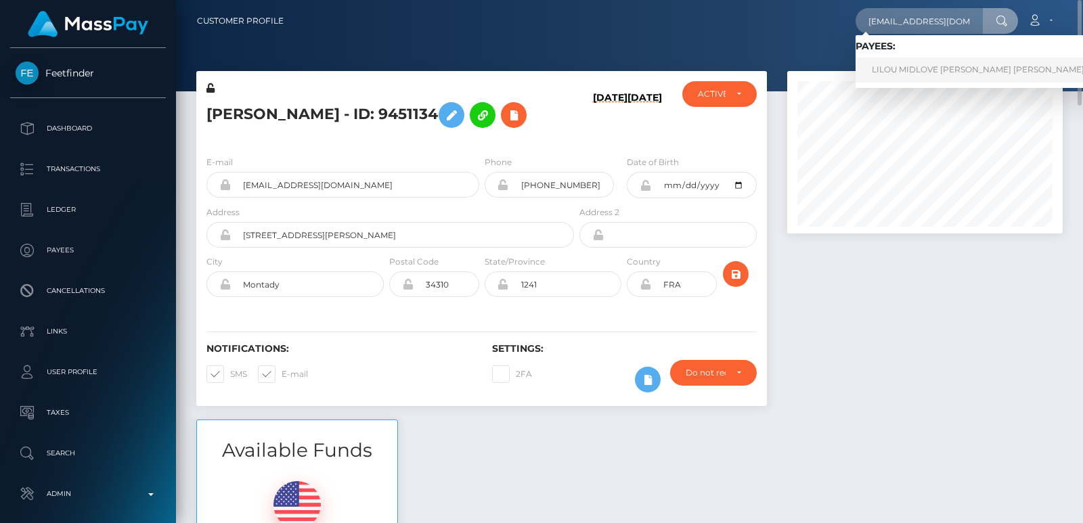
click at [892, 66] on link "LILOU MIDLOVE CATHERINE MARIE SOPHIE EVENO" at bounding box center [1015, 70] width 318 height 25
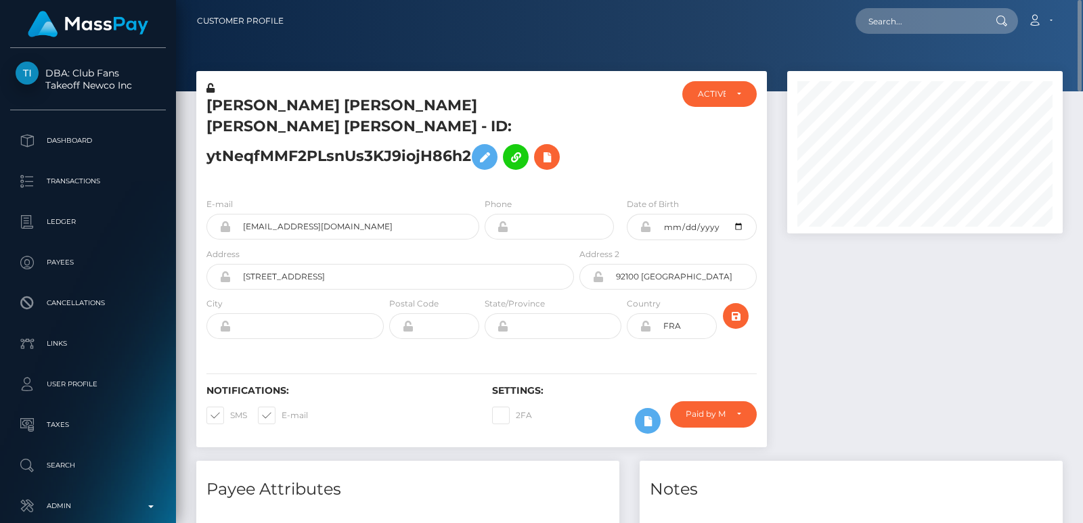
click at [233, 104] on h5 "[PERSON_NAME] [PERSON_NAME] [PERSON_NAME] [PERSON_NAME] - ID: ytNeqfMMF2PLsnUs3…" at bounding box center [386, 135] width 360 height 81
copy h5 "LILOU"
